Goal: Task Accomplishment & Management: Manage account settings

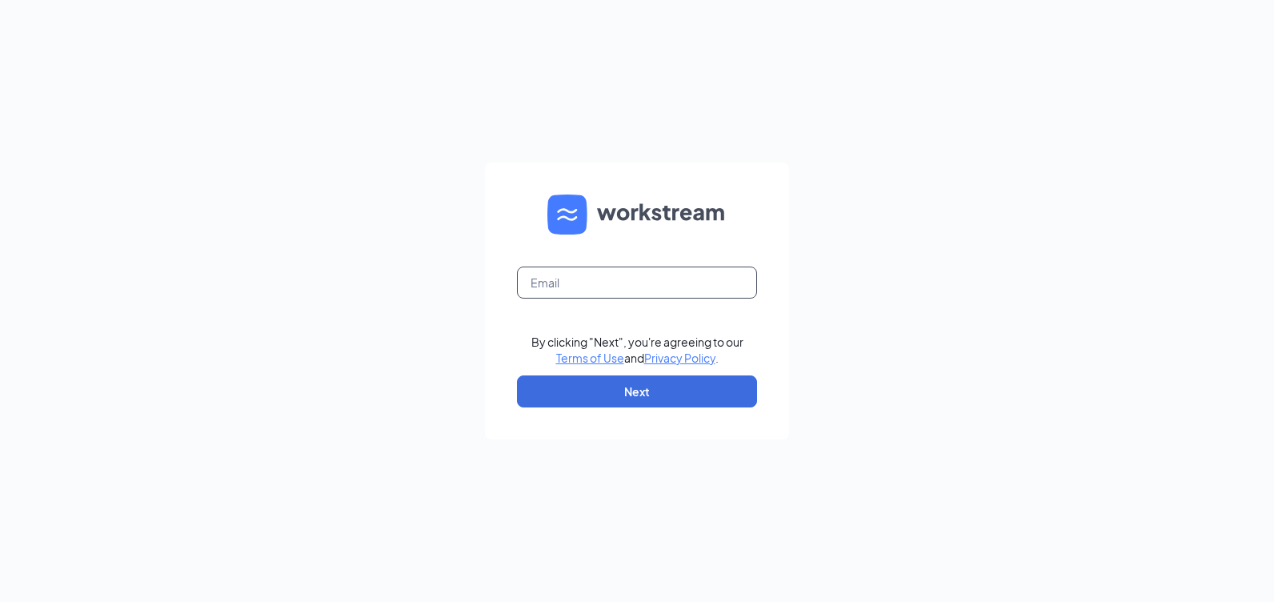
click at [561, 280] on input "text" at bounding box center [637, 282] width 240 height 32
type input "a"
type input "m"
click at [706, 295] on input "[EMAIL_ADDRESS][DOMAIN_NAME]" at bounding box center [637, 282] width 240 height 32
type input "[EMAIL_ADDRESS][DOMAIN_NAME]"
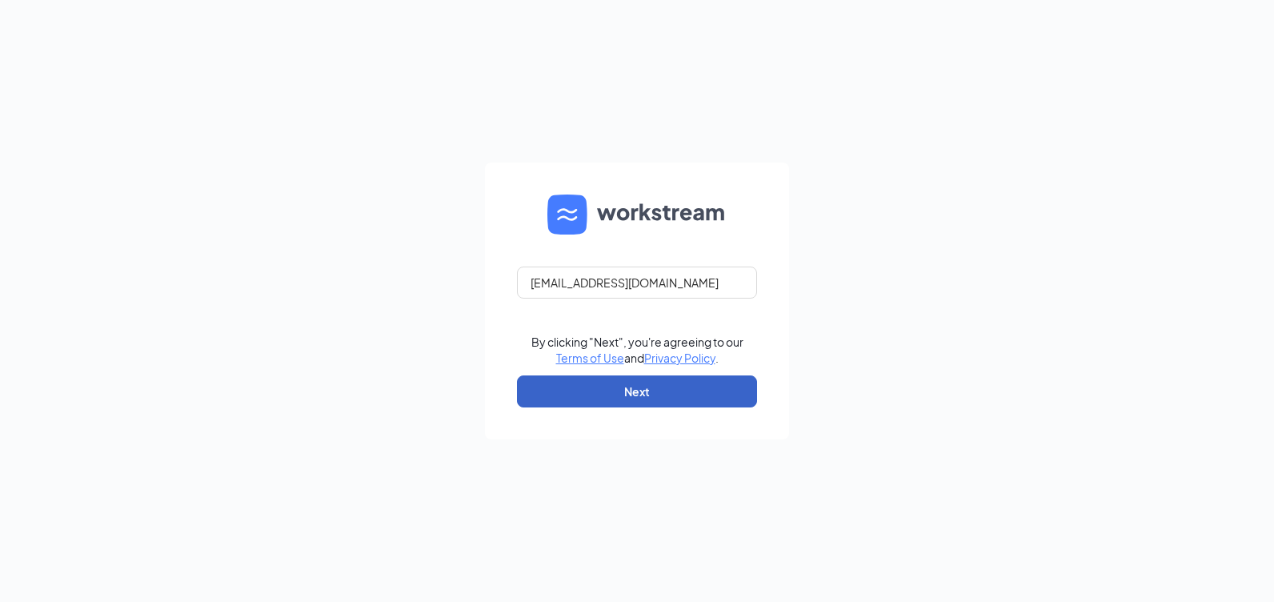
click at [667, 387] on button "Next" at bounding box center [637, 391] width 240 height 32
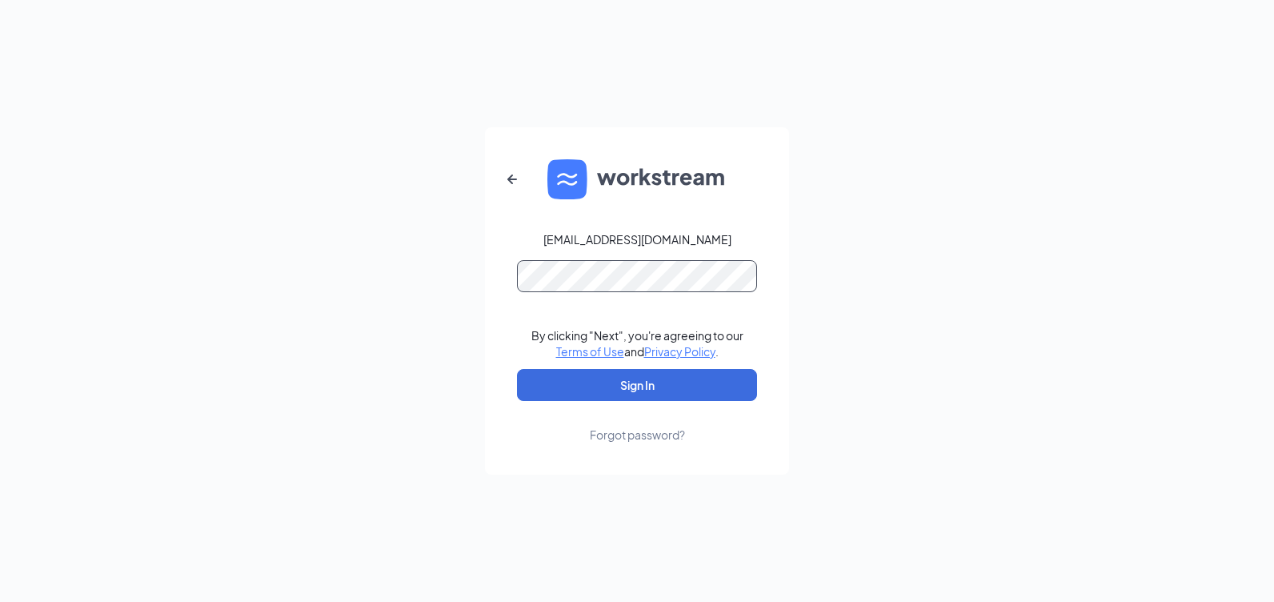
click at [517, 369] on button "Sign In" at bounding box center [637, 385] width 240 height 32
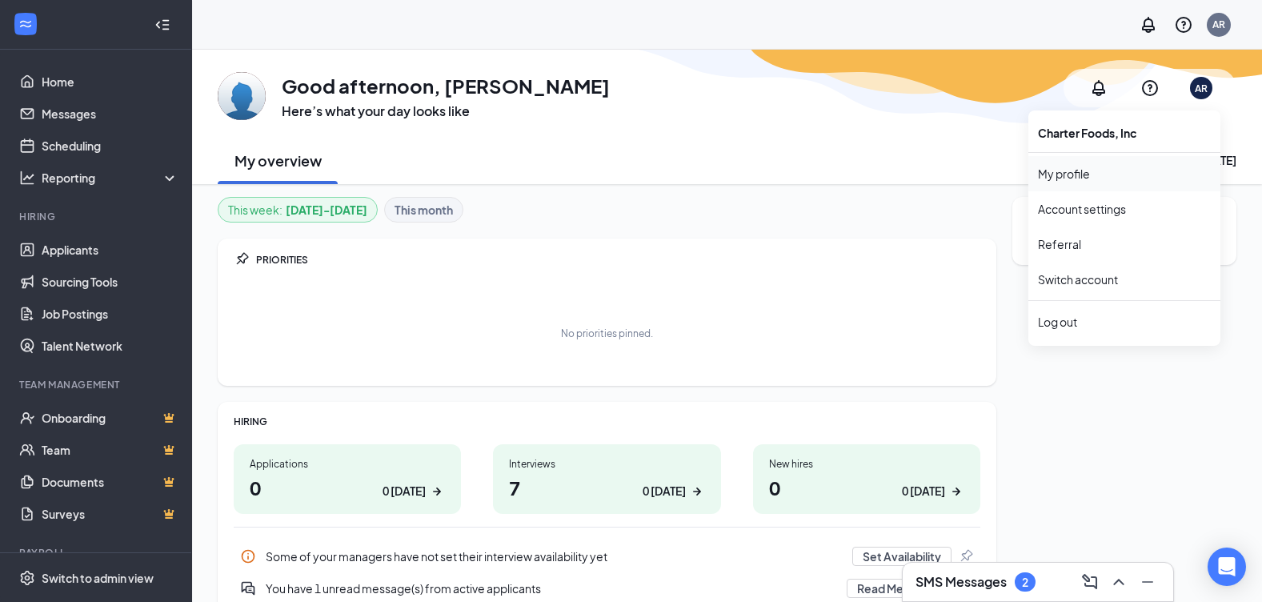
click at [1070, 168] on link "My profile" at bounding box center [1124, 174] width 173 height 16
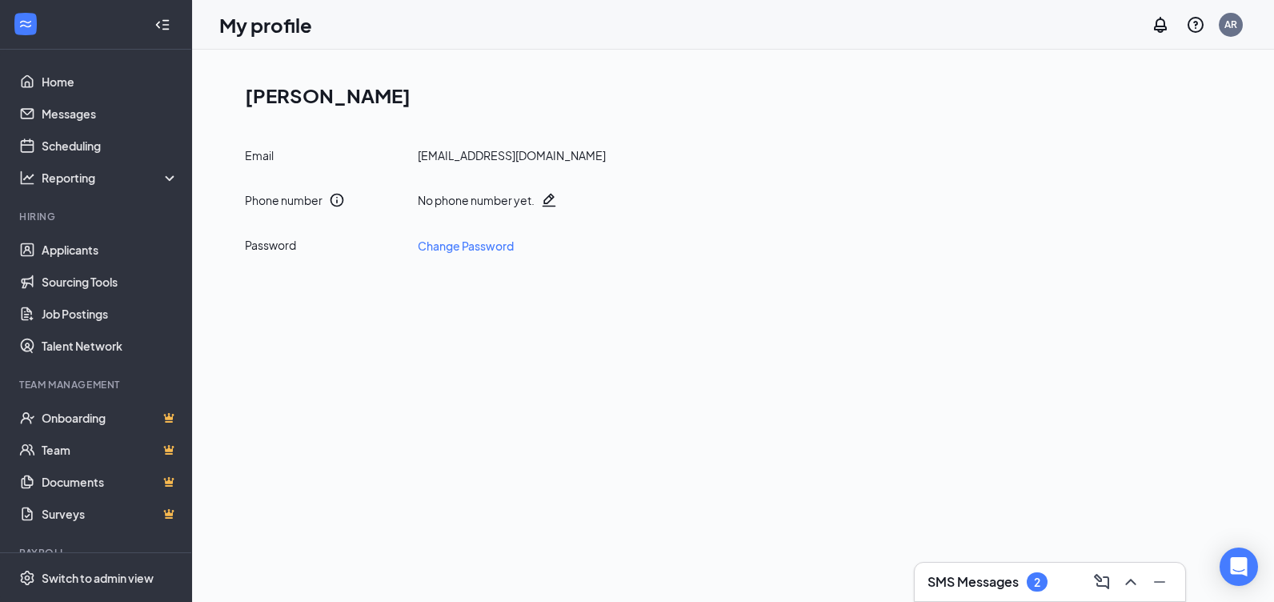
click at [319, 90] on h1 "[PERSON_NAME]" at bounding box center [739, 95] width 989 height 27
click at [1121, 140] on link "Account settings" at bounding box center [1150, 142] width 173 height 16
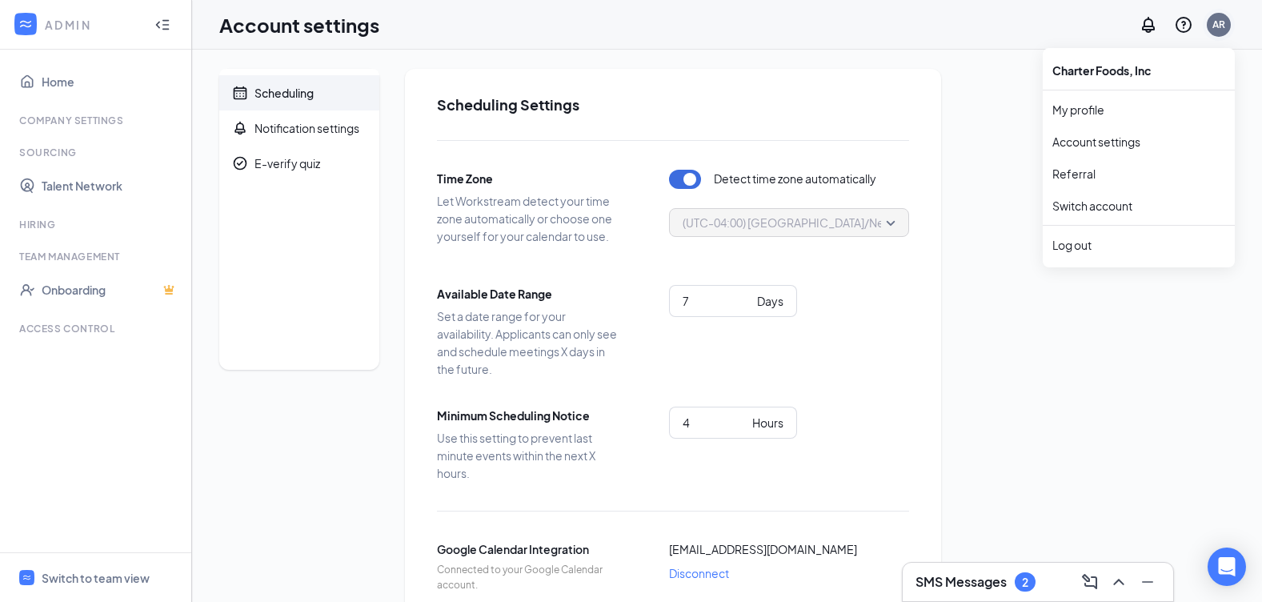
click at [1214, 20] on div "AR" at bounding box center [1218, 25] width 13 height 14
click at [1076, 106] on link "My profile" at bounding box center [1138, 110] width 173 height 16
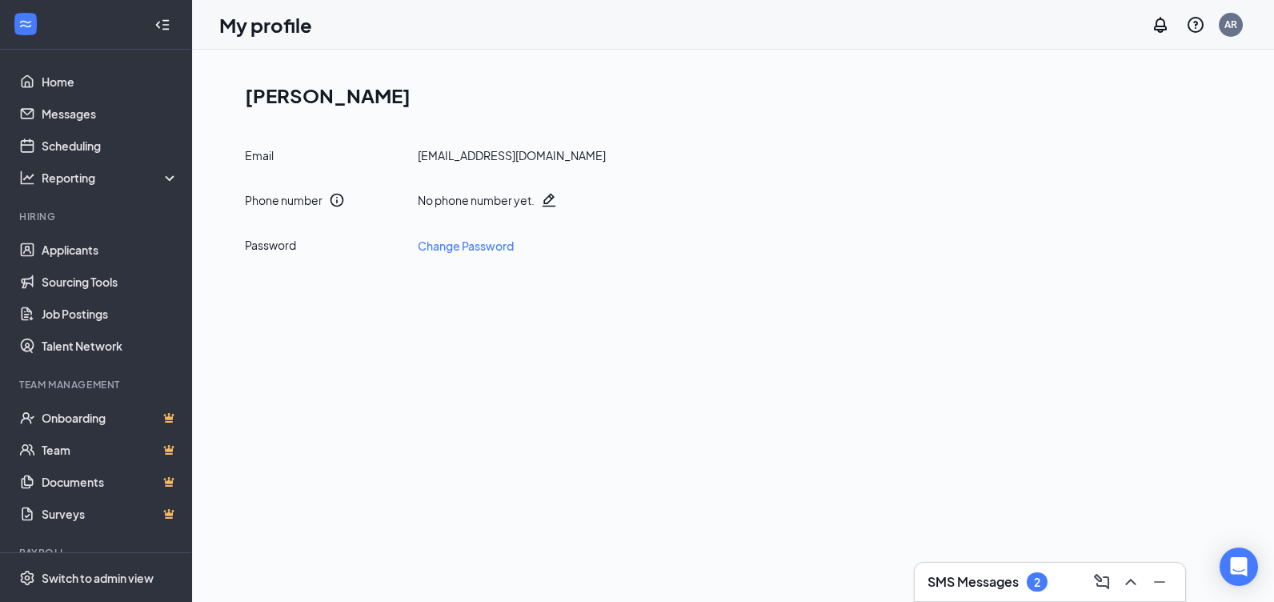
click at [358, 97] on h1 "[PERSON_NAME]" at bounding box center [739, 95] width 989 height 27
drag, startPoint x: 370, startPoint y: 94, endPoint x: 238, endPoint y: 82, distance: 132.6
click at [238, 82] on div "[PERSON_NAME] Email [EMAIL_ADDRESS][DOMAIN_NAME] Phone number No phone number y…" at bounding box center [732, 168] width 1027 height 198
click at [538, 306] on div "[PERSON_NAME] Email [EMAIL_ADDRESS][DOMAIN_NAME] Phone number No phone number y…" at bounding box center [733, 326] width 1082 height 552
click at [1092, 102] on link "My profile" at bounding box center [1150, 110] width 173 height 16
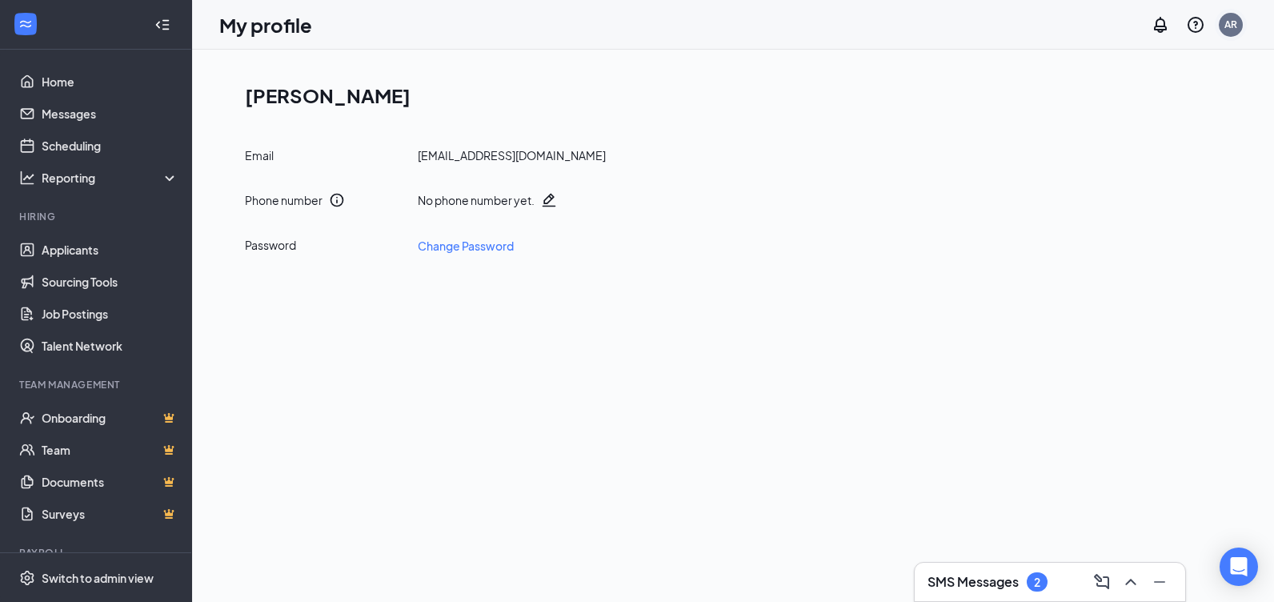
click at [1223, 35] on div "AR" at bounding box center [1230, 25] width 32 height 32
click at [1108, 144] on link "Account settings" at bounding box center [1150, 142] width 173 height 16
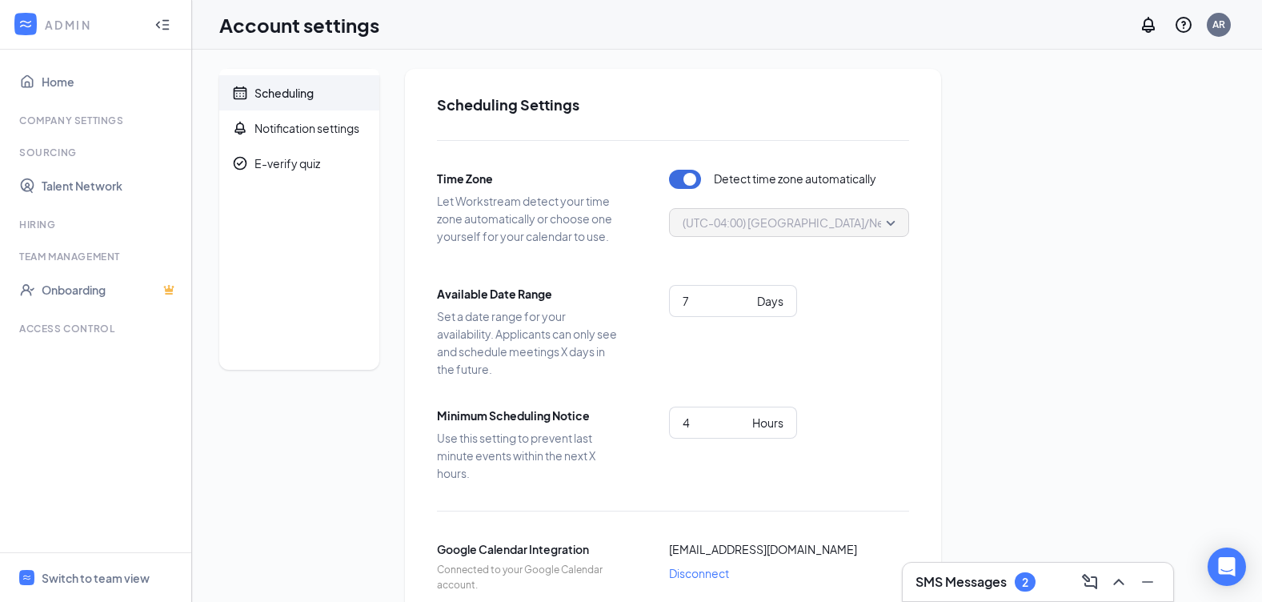
click at [48, 15] on div "ADMIN" at bounding box center [95, 25] width 191 height 50
click at [30, 29] on icon "WorkstreamLogo" at bounding box center [26, 24] width 16 height 16
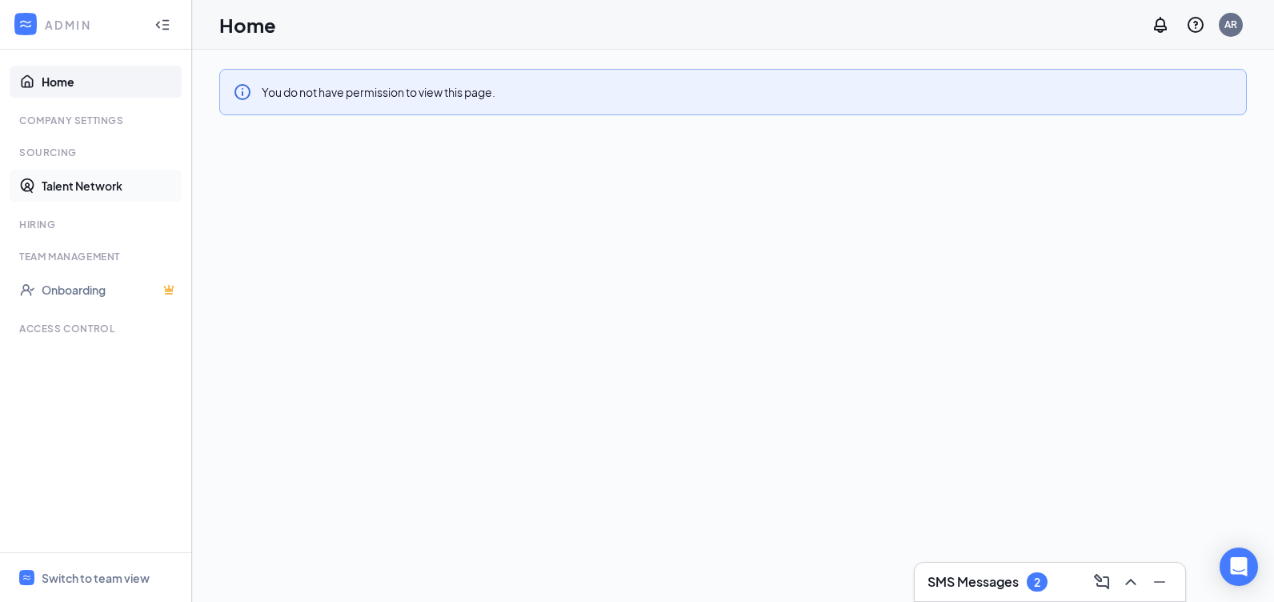
click at [50, 183] on link "Talent Network" at bounding box center [110, 186] width 137 height 32
